Goal: Task Accomplishment & Management: Complete application form

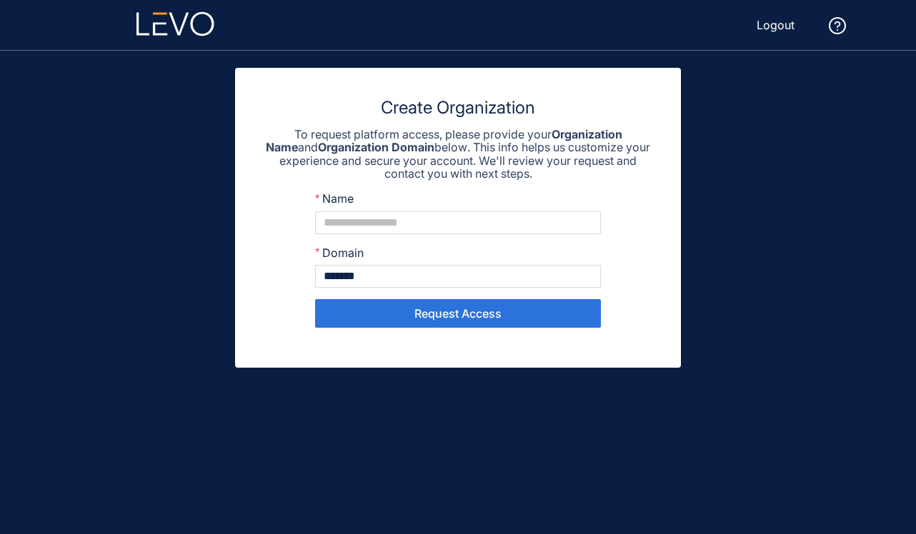
click at [180, 31] on icon at bounding box center [179, 23] width 20 height 23
click at [206, 361] on main "Create Organization To request platform access, please provide your Organizatio…" at bounding box center [457, 293] width 857 height 484
click at [854, 287] on main "Create Organization To request platform access, please provide your Organizatio…" at bounding box center [457, 293] width 857 height 484
click at [514, 227] on input "Name" at bounding box center [458, 222] width 286 height 23
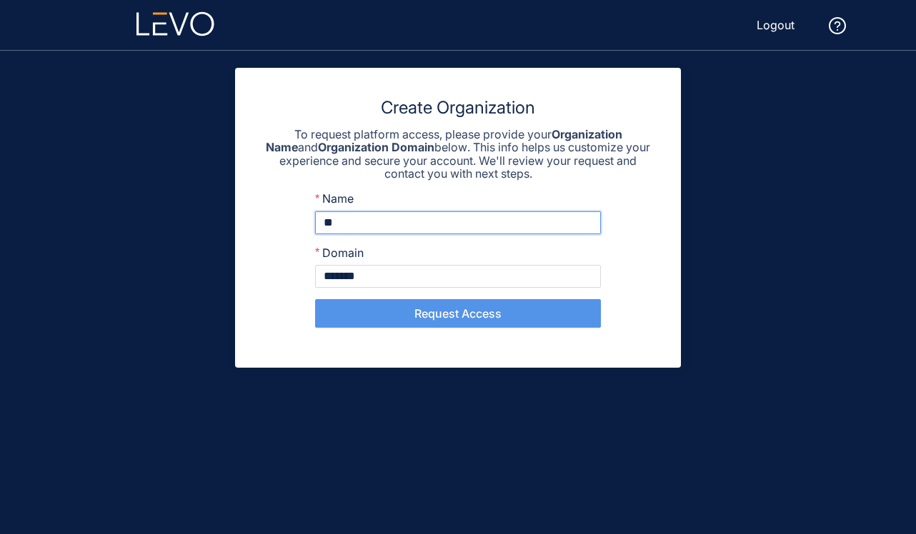
type input "**"
click at [543, 311] on button "Request Access" at bounding box center [458, 313] width 286 height 29
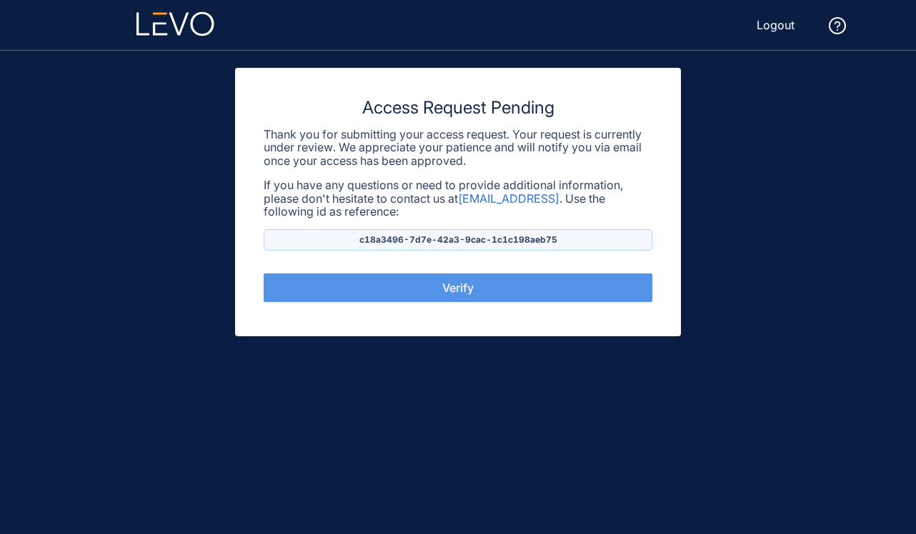
click at [532, 282] on button "Verify" at bounding box center [458, 288] width 389 height 29
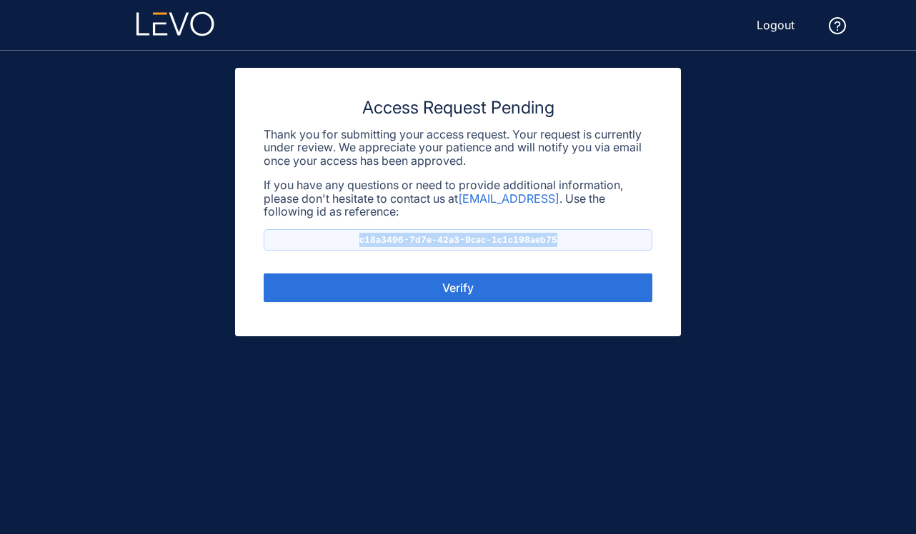
drag, startPoint x: 360, startPoint y: 239, endPoint x: 614, endPoint y: 258, distance: 254.2
click at [615, 259] on div "Access Request Pending Thank you for submitting your access request. Your reque…" at bounding box center [458, 202] width 446 height 269
click at [576, 243] on p "c18a3496-7d7e-42a3-9cac-1c1c198aeb75" at bounding box center [458, 239] width 389 height 21
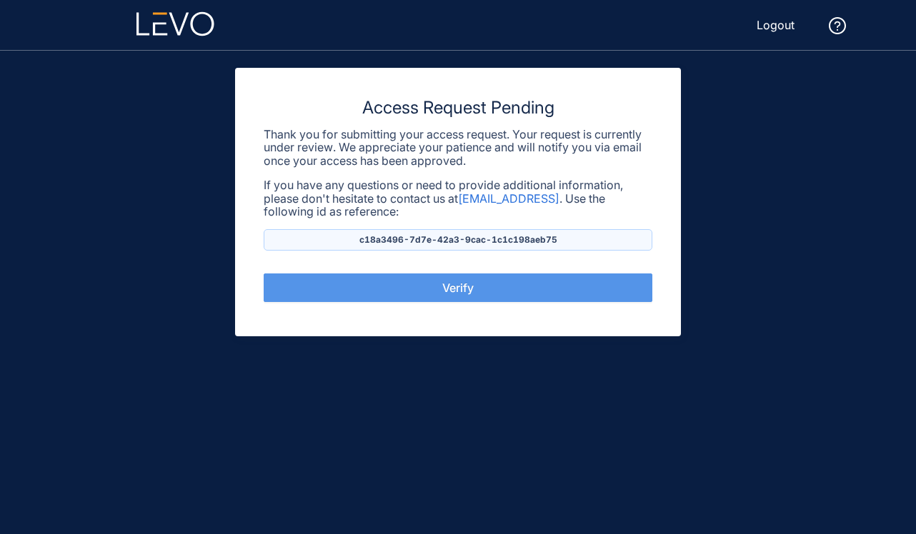
click at [519, 291] on button "Verify" at bounding box center [458, 288] width 389 height 29
